Goal: Find specific page/section: Find specific page/section

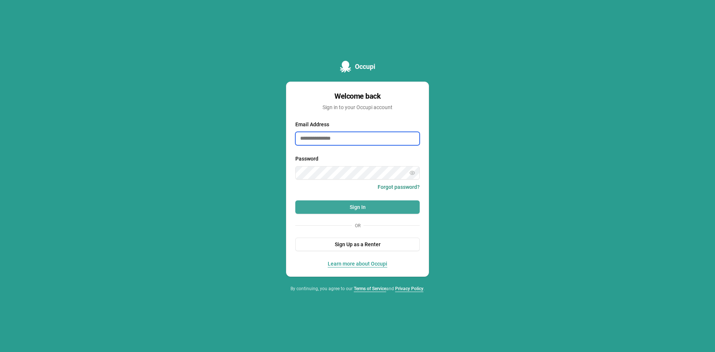
type input "**********"
click at [383, 200] on button "Sign In" at bounding box center [357, 206] width 124 height 13
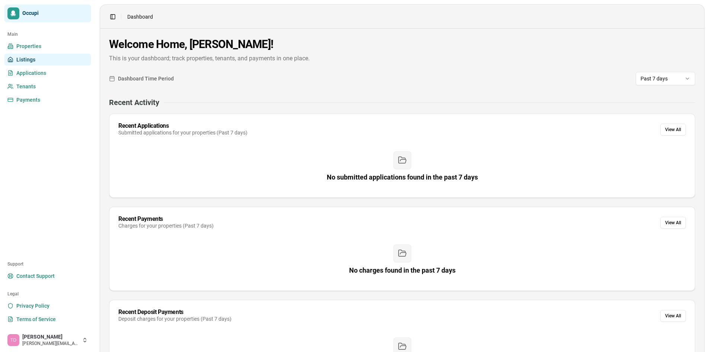
click at [50, 61] on link "Listings" at bounding box center [47, 60] width 86 height 12
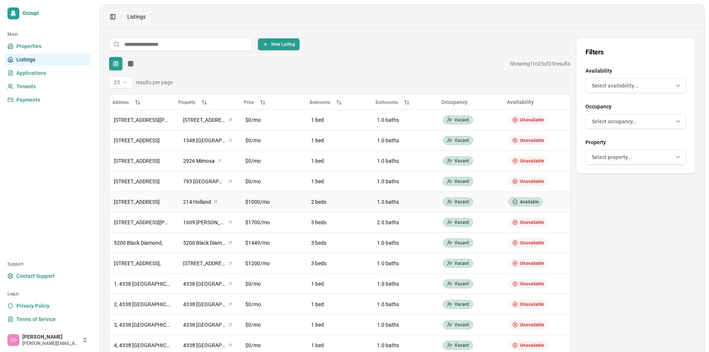
click at [249, 204] on div "$1000/mo" at bounding box center [273, 201] width 57 height 7
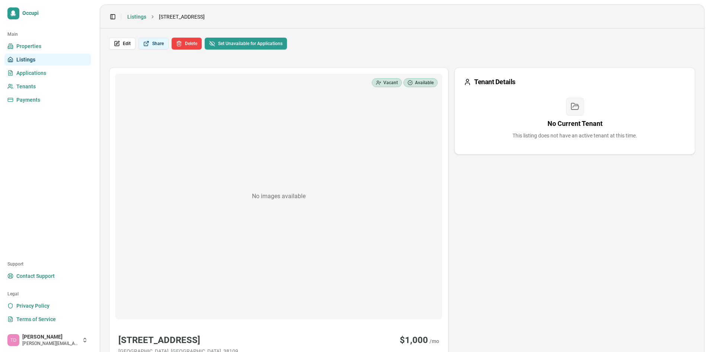
click at [152, 42] on button "Share" at bounding box center [154, 44] width 30 height 12
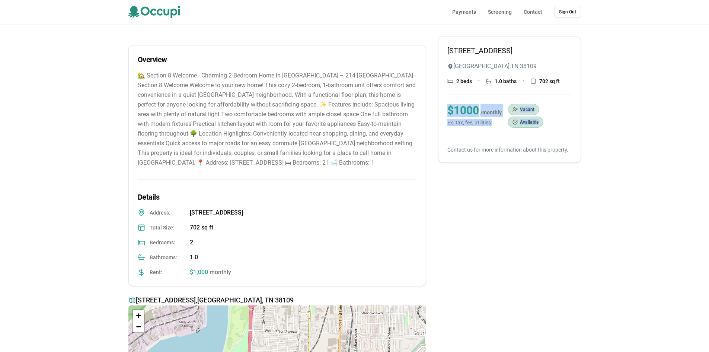
drag, startPoint x: 708, startPoint y: 73, endPoint x: 719, endPoint y: 114, distance: 42.0
click at [709, 114] on html "Payments Screening Contact Sign Out 214 Holland Ave Memphis , TN 38109 2 beds •…" at bounding box center [354, 176] width 709 height 352
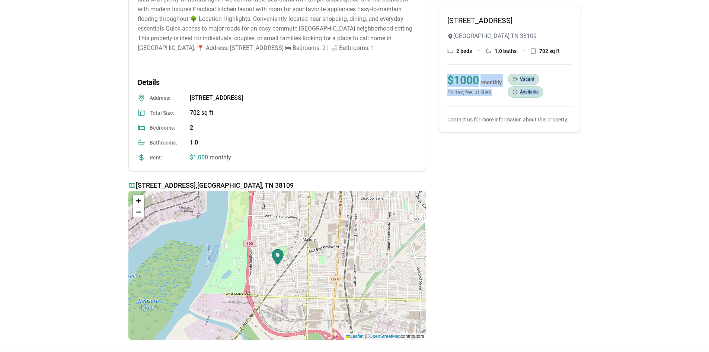
scroll to position [28, 0]
